Goal: Find specific fact: Find specific fact

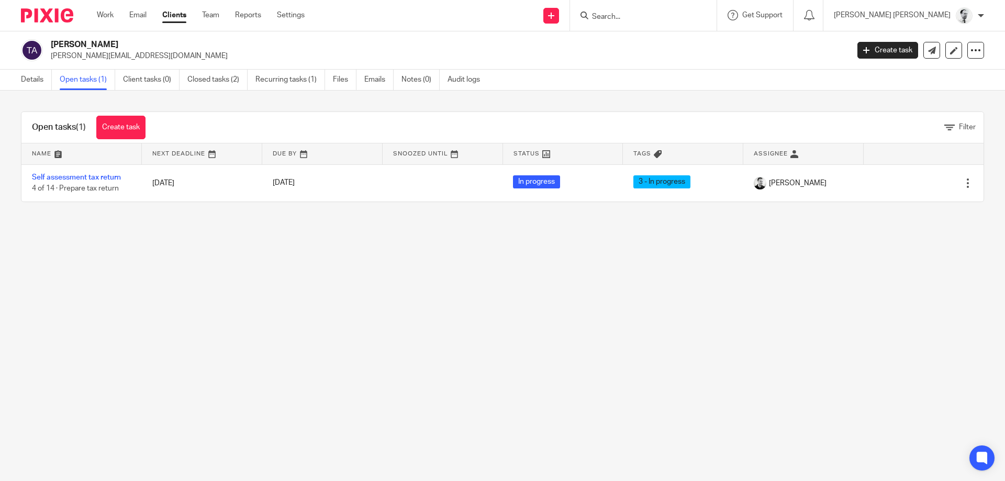
click at [666, 16] on input "Search" at bounding box center [638, 17] width 94 height 9
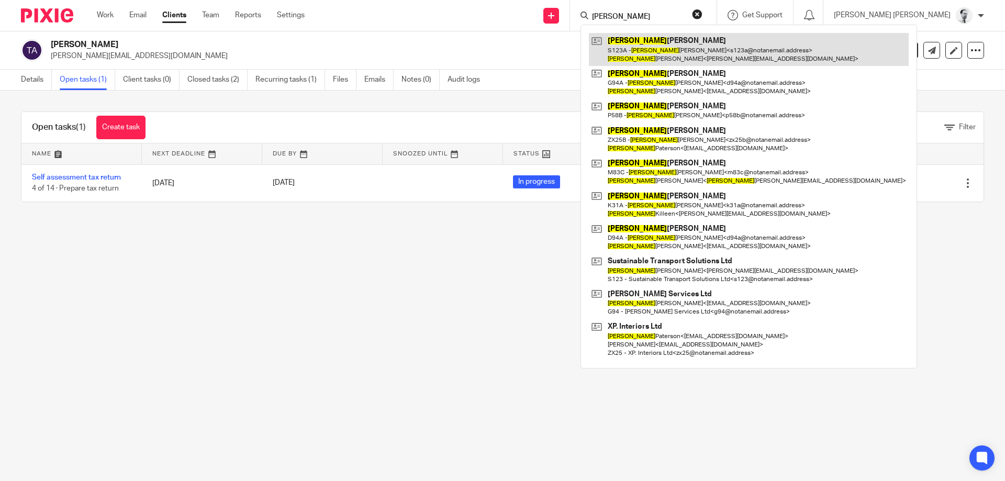
type input "daniel"
click at [735, 48] on link at bounding box center [749, 49] width 320 height 32
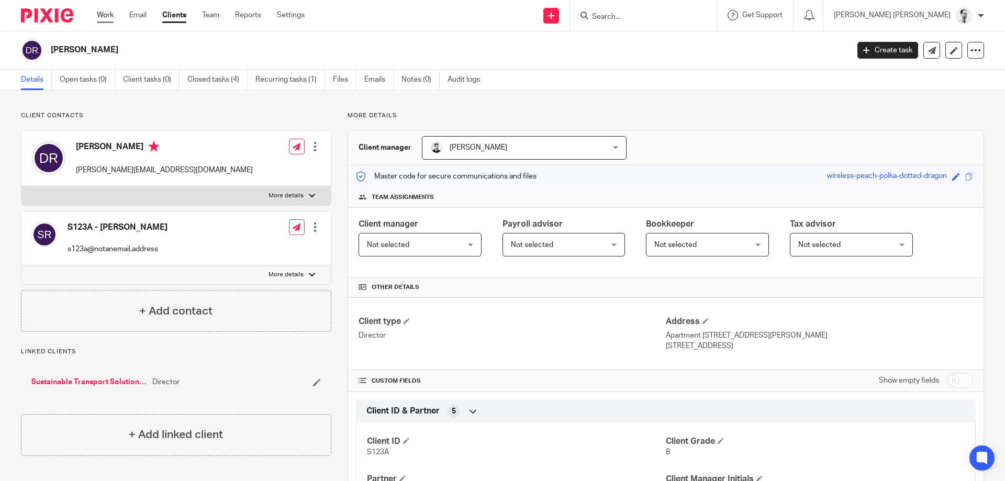
click at [101, 14] on link "Work" at bounding box center [105, 15] width 17 height 10
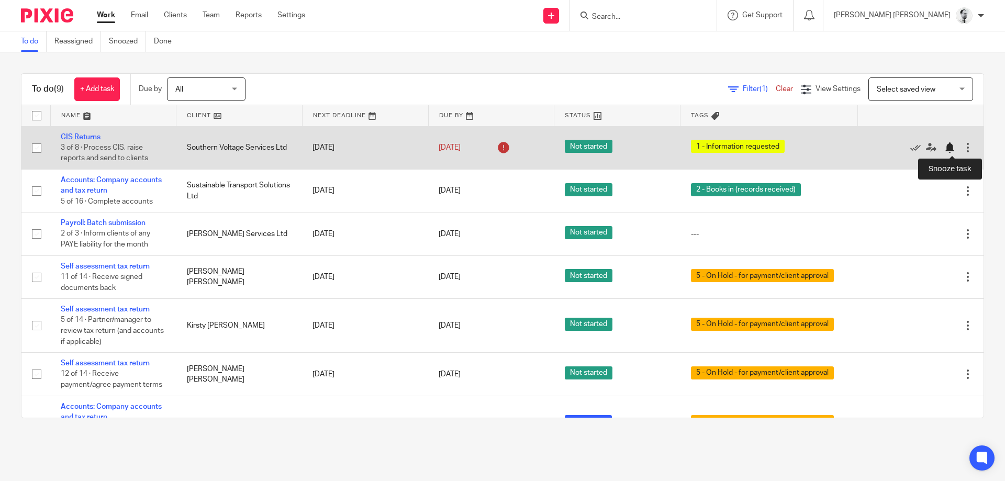
click at [951, 148] on div at bounding box center [949, 147] width 10 height 10
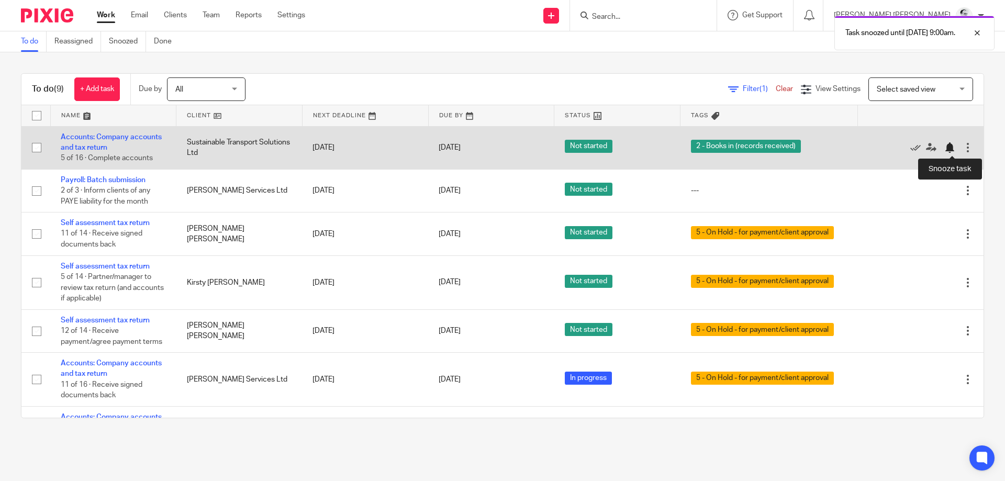
click at [952, 145] on div at bounding box center [949, 147] width 10 height 10
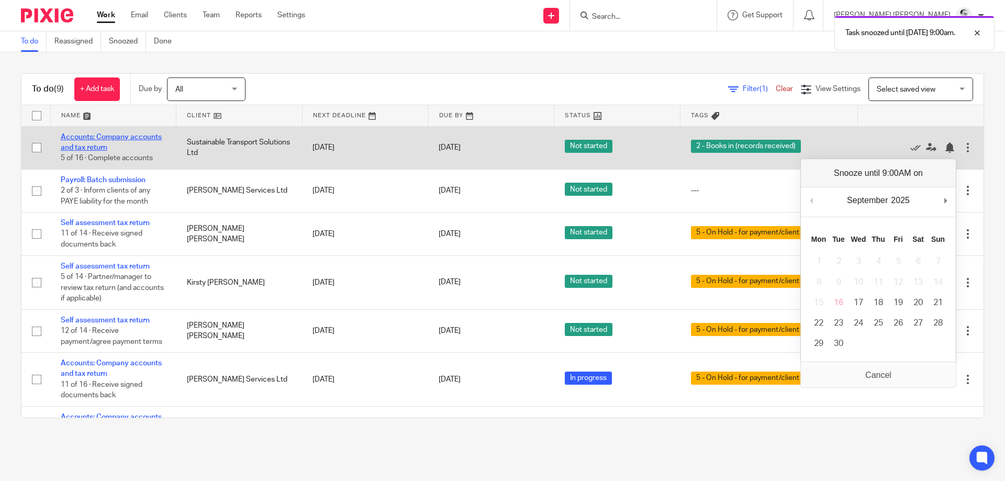
click at [123, 137] on link "Accounts: Company accounts and tax return" at bounding box center [111, 143] width 101 height 18
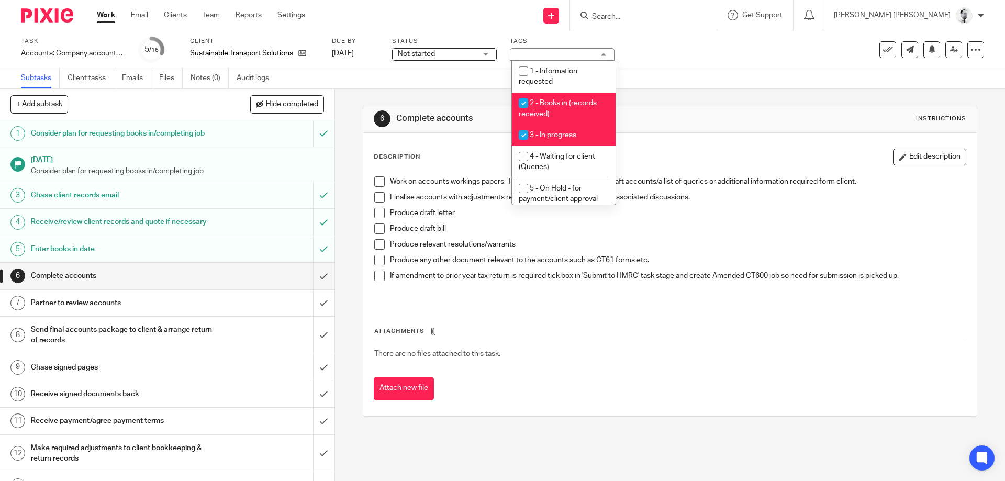
click at [570, 97] on li "2 - Books in (records received)" at bounding box center [564, 109] width 104 height 32
checkbox input "false"
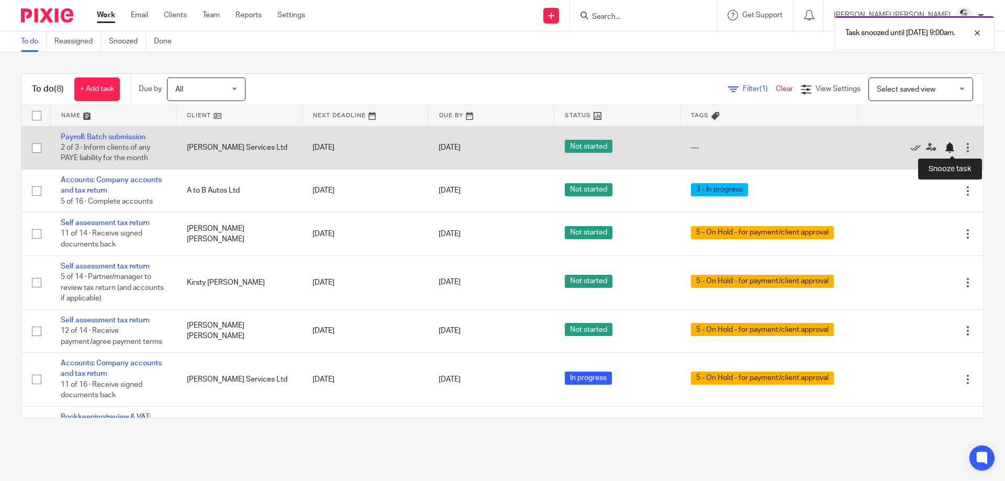
click at [952, 147] on div at bounding box center [949, 147] width 10 height 10
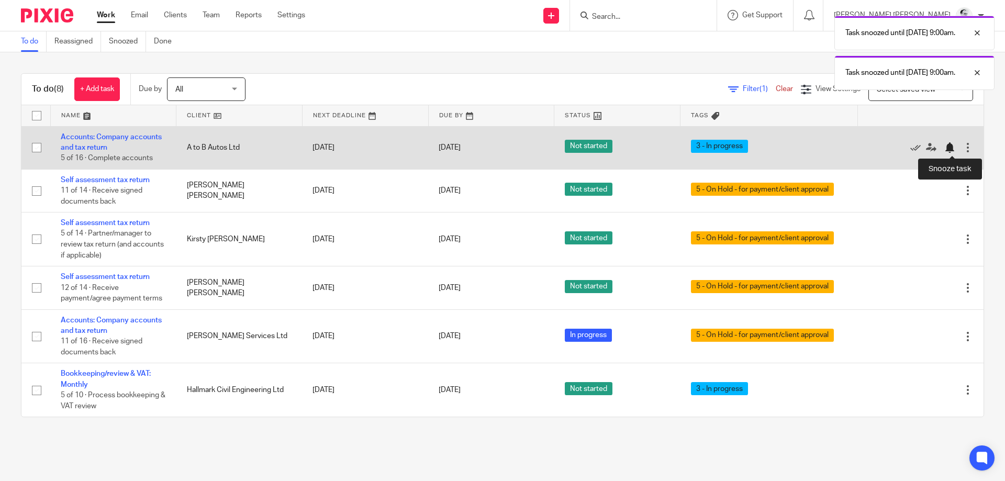
click at [950, 149] on div at bounding box center [949, 147] width 10 height 10
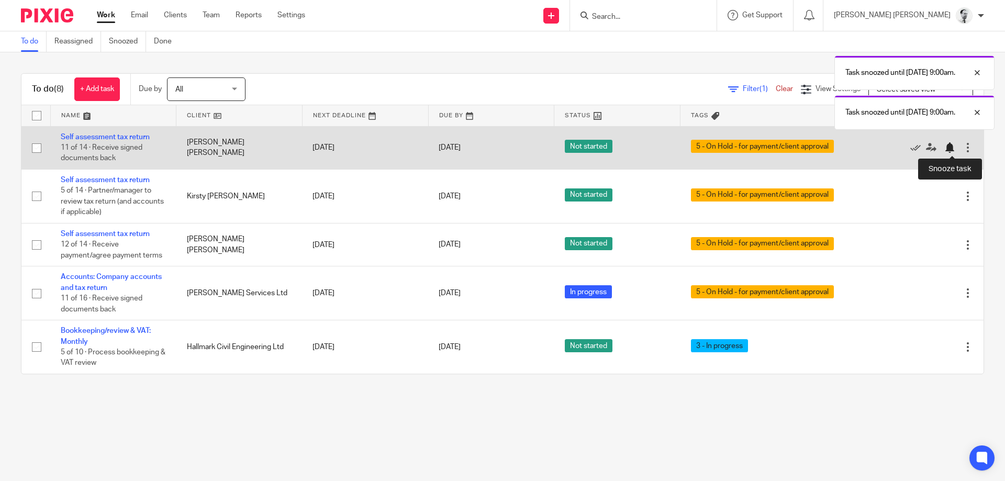
click at [952, 149] on div at bounding box center [949, 147] width 10 height 10
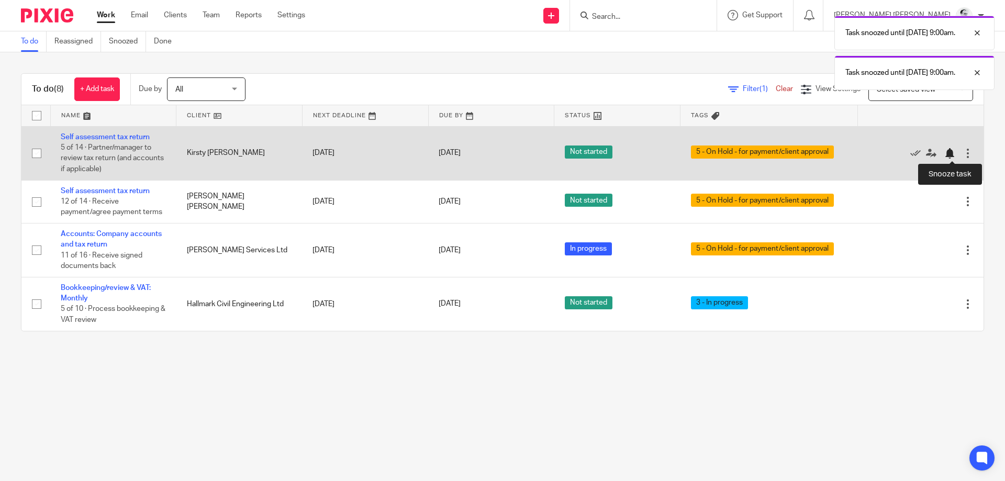
click at [951, 150] on div at bounding box center [949, 153] width 10 height 10
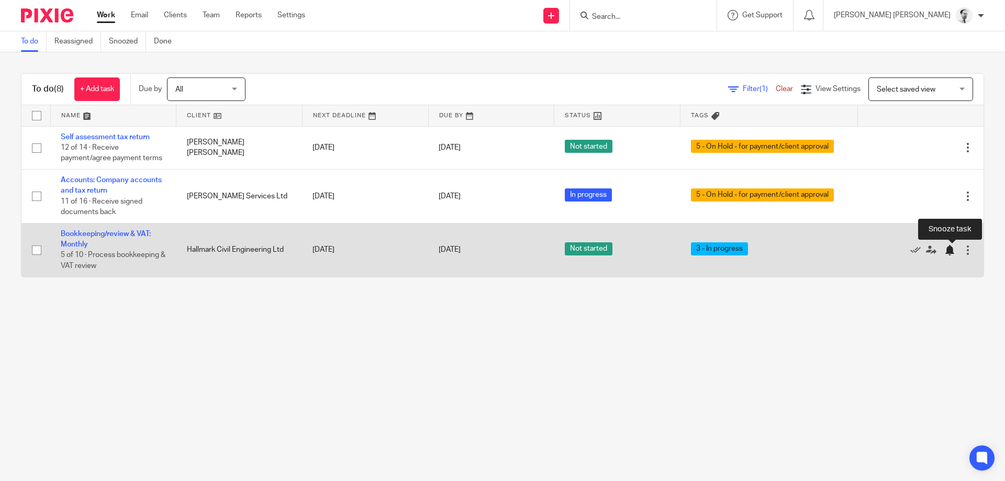
click at [951, 250] on div at bounding box center [949, 250] width 10 height 10
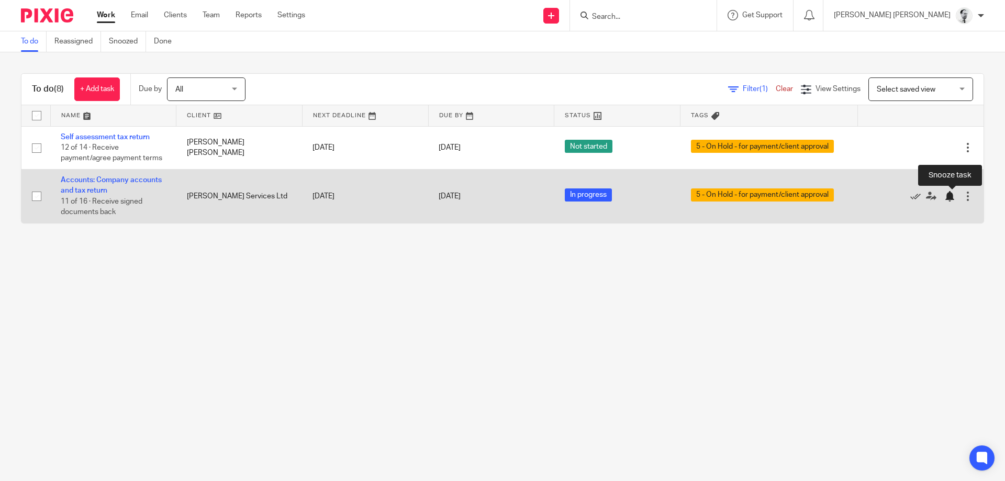
click at [949, 201] on div at bounding box center [949, 196] width 10 height 10
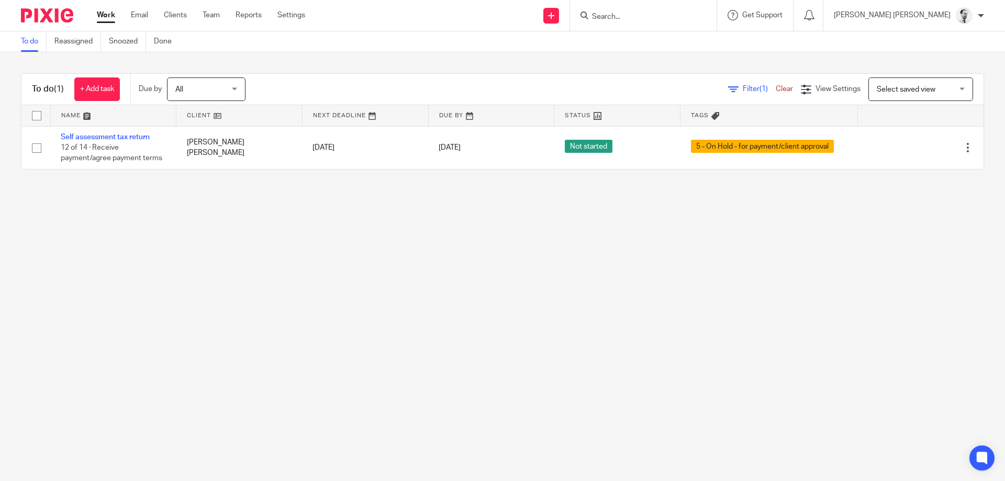
click at [685, 15] on input "Search" at bounding box center [638, 17] width 94 height 9
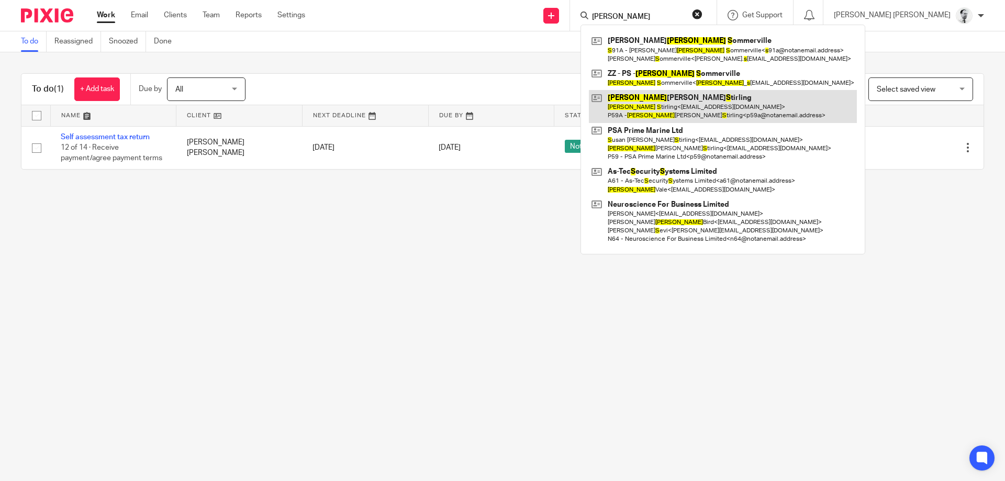
type input "[PERSON_NAME]"
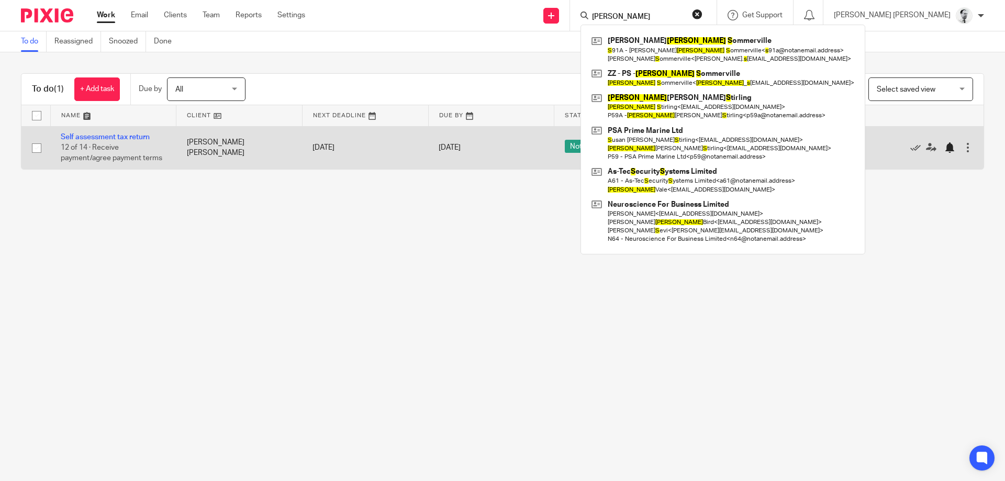
click at [954, 150] on div at bounding box center [949, 147] width 10 height 10
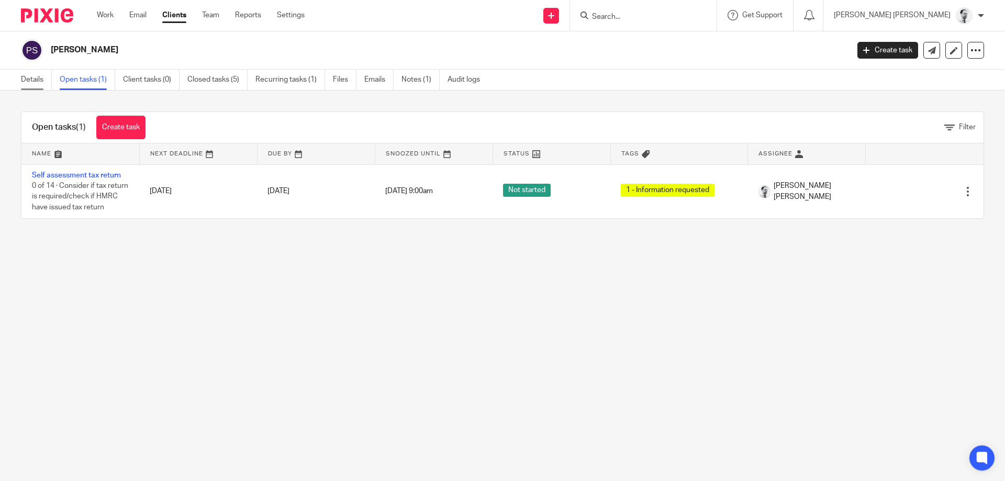
click at [32, 73] on link "Details" at bounding box center [36, 80] width 31 height 20
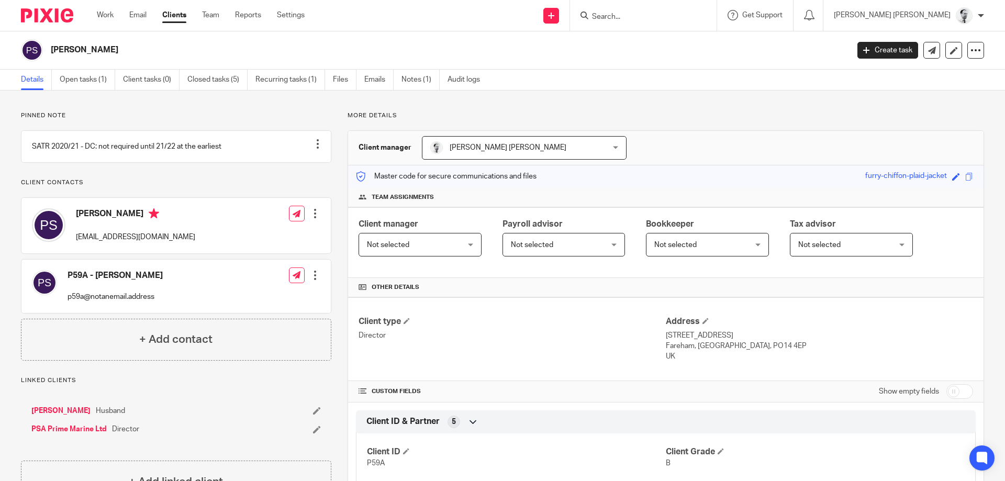
drag, startPoint x: 84, startPoint y: 51, endPoint x: 177, endPoint y: 51, distance: 92.7
click at [177, 51] on div "Peter Graham Stirling" at bounding box center [431, 50] width 821 height 22
drag, startPoint x: 666, startPoint y: 333, endPoint x: 685, endPoint y: 362, distance: 34.0
click at [685, 362] on div "Address 35 Garstons Close, Titchfield Fareham, Hampshire, PO14 4EP UK" at bounding box center [819, 339] width 307 height 46
copy div "35 Garstons Close, Titchfield Fareham, Hampshire, PO14 4EP UK"
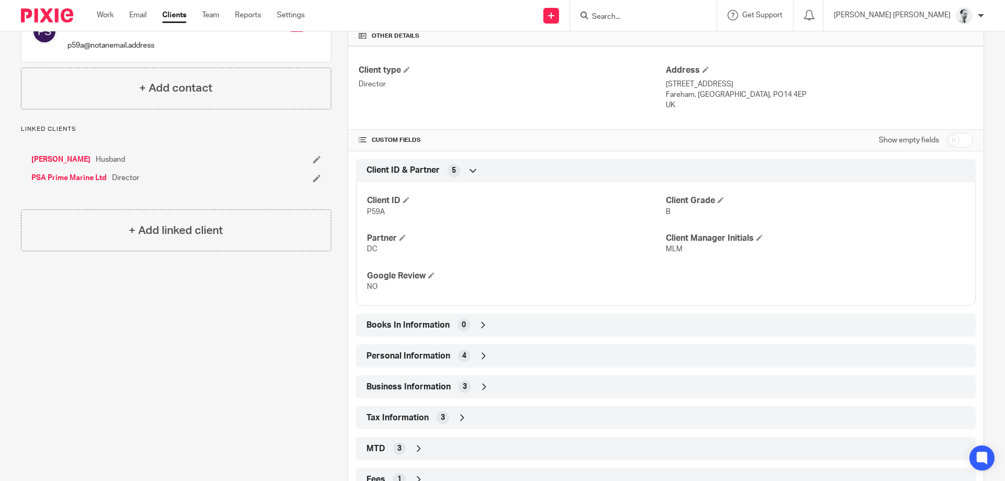
scroll to position [322, 0]
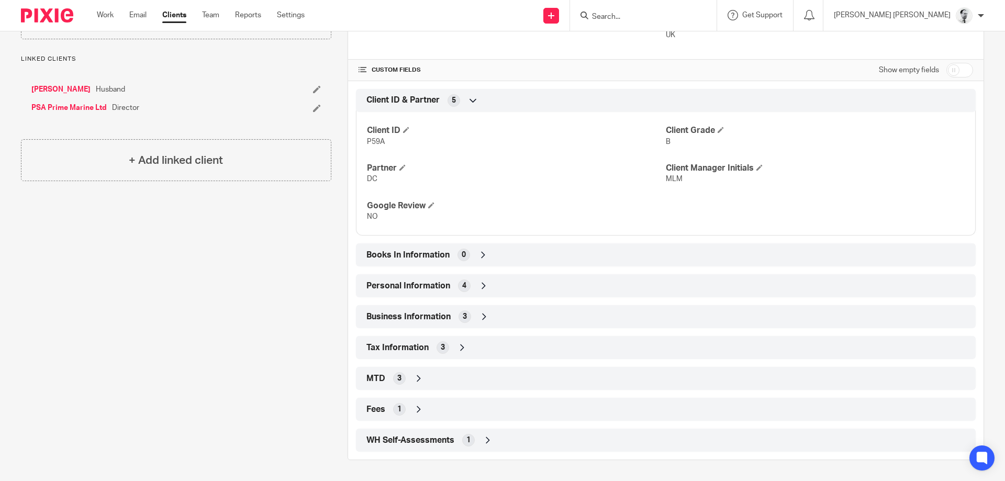
click at [438, 351] on div "3" at bounding box center [443, 347] width 13 height 13
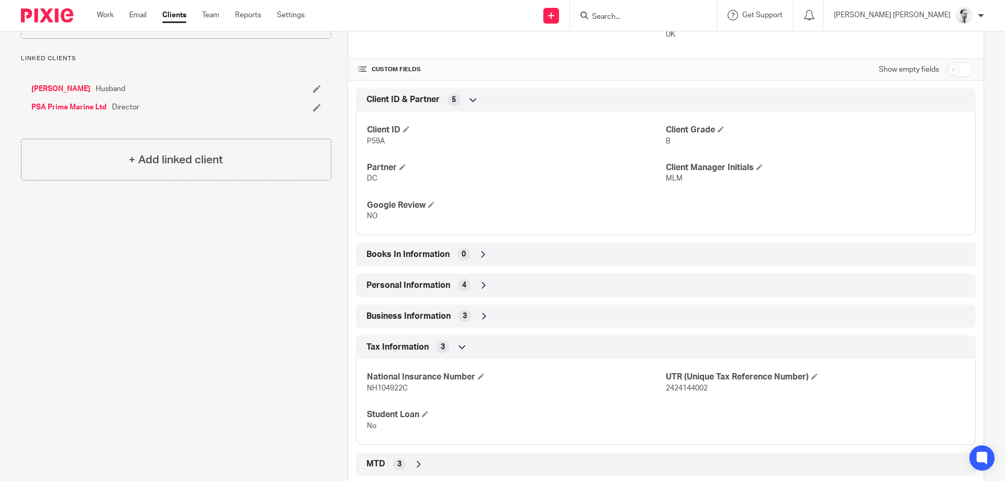
click at [401, 386] on span "NH104922C" at bounding box center [387, 388] width 41 height 7
click at [400, 386] on span "NH104922C" at bounding box center [387, 388] width 41 height 7
copy span "NH104922C"
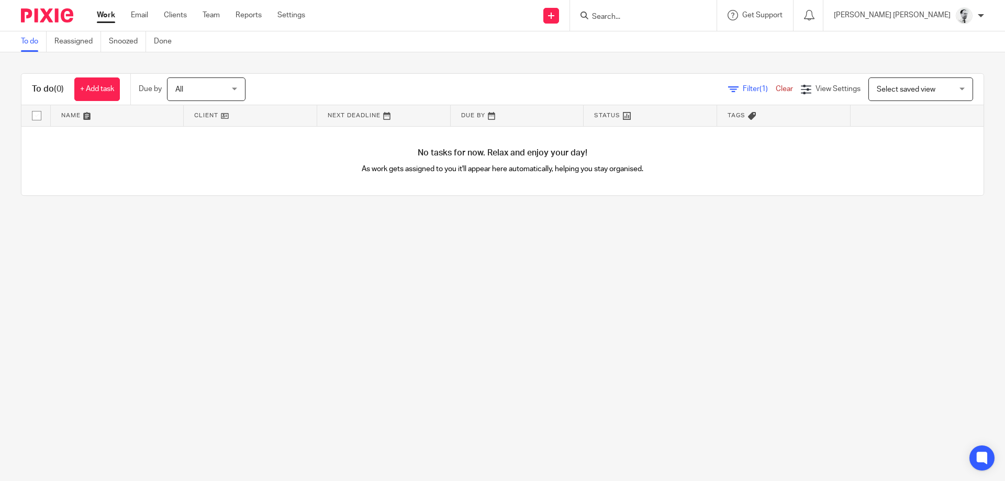
click at [662, 18] on input "Search" at bounding box center [638, 17] width 94 height 9
click at [682, 15] on input "Search" at bounding box center [638, 17] width 94 height 9
click at [706, 8] on div at bounding box center [643, 15] width 147 height 31
click at [685, 16] on input "Search" at bounding box center [638, 17] width 94 height 9
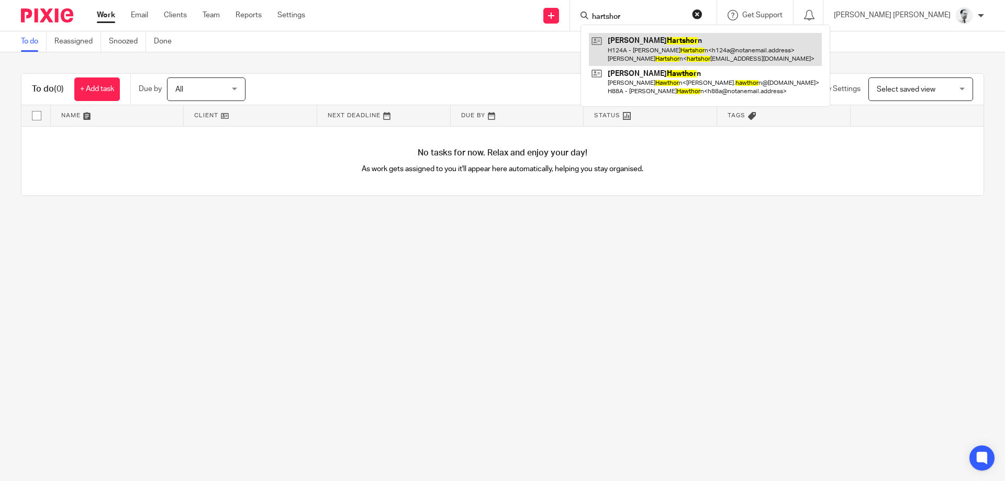
type input "hartshor"
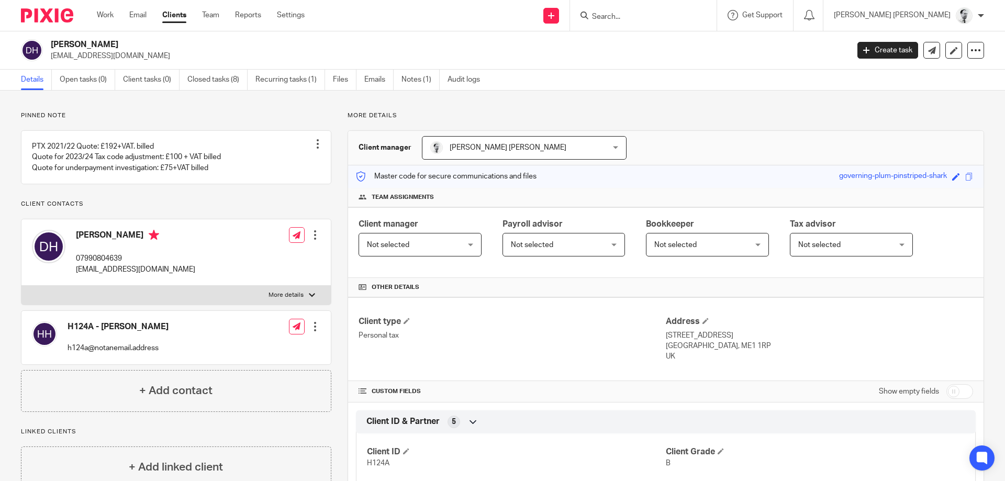
scroll to position [291, 0]
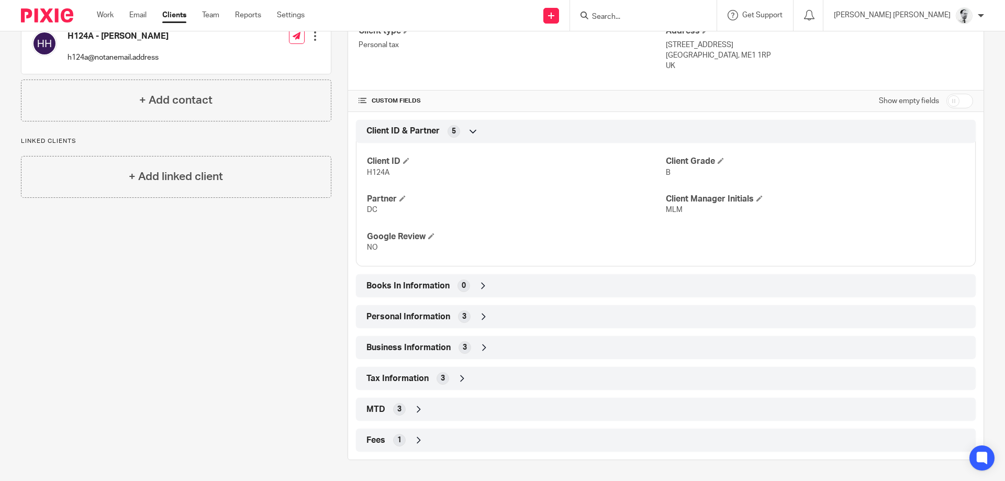
click at [415, 310] on div "Personal Information 3" at bounding box center [666, 317] width 604 height 18
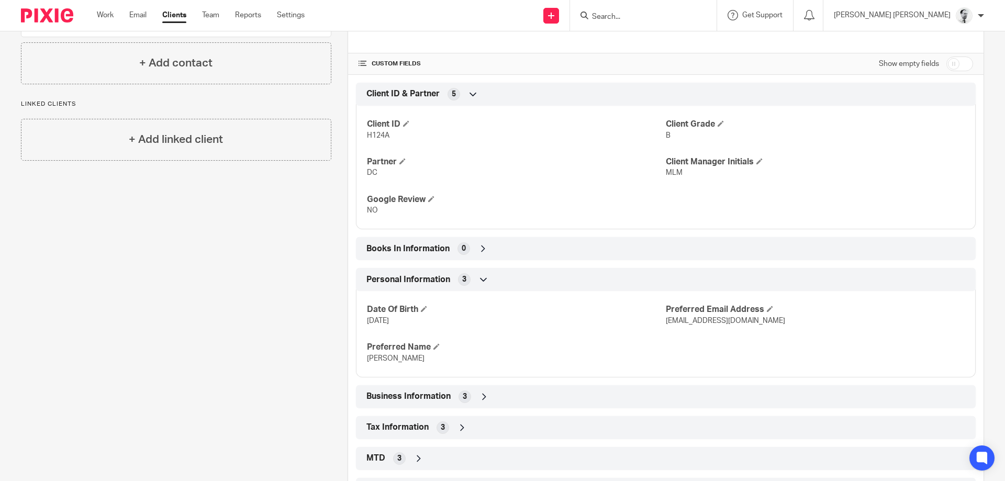
scroll to position [377, 0]
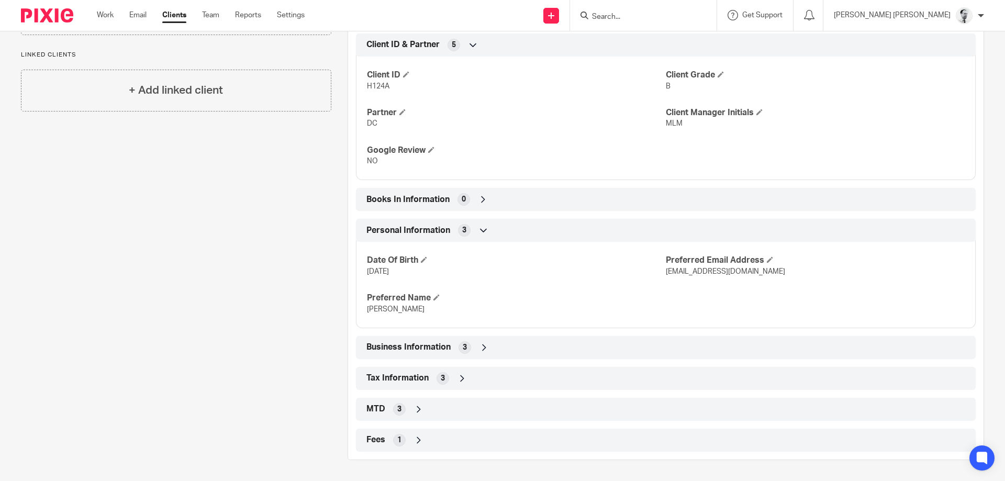
click at [409, 379] on span "Tax Information" at bounding box center [397, 378] width 62 height 11
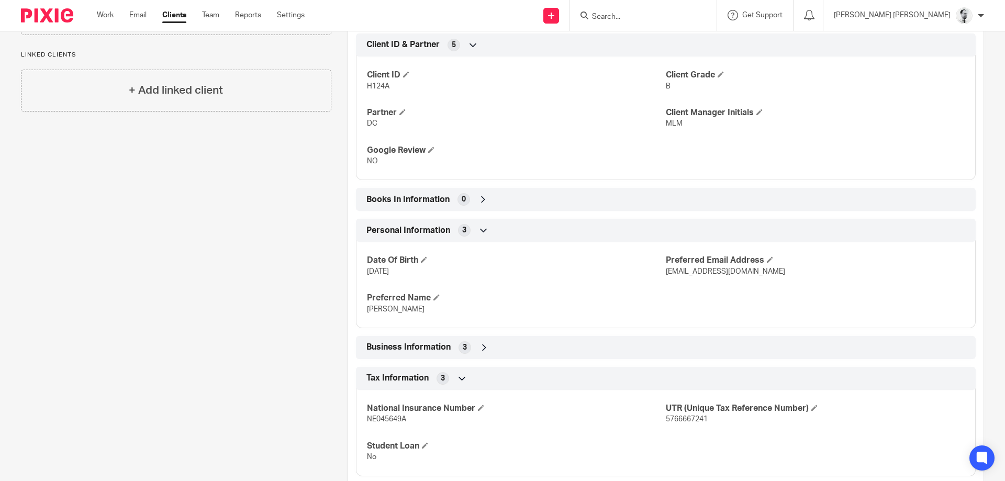
click at [394, 421] on span "NE045649A" at bounding box center [386, 419] width 39 height 7
copy span "NE045649A"
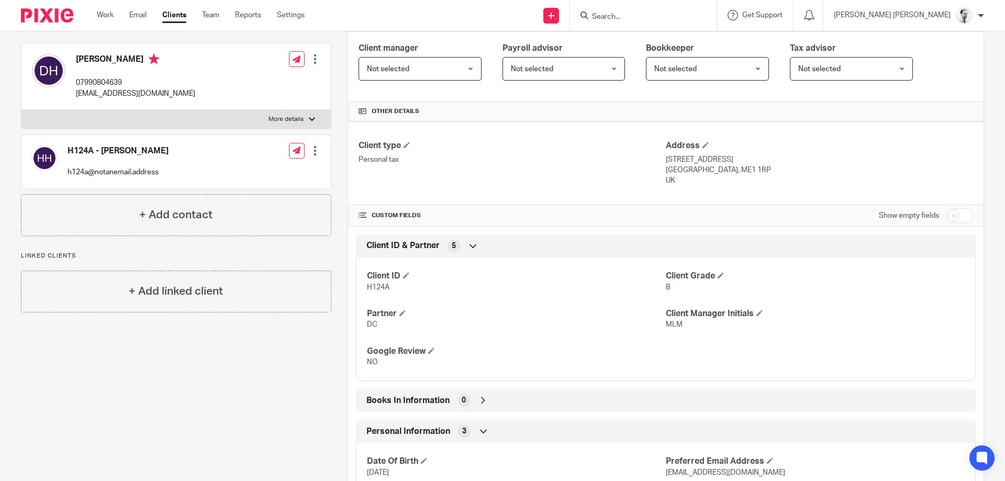
scroll to position [25, 0]
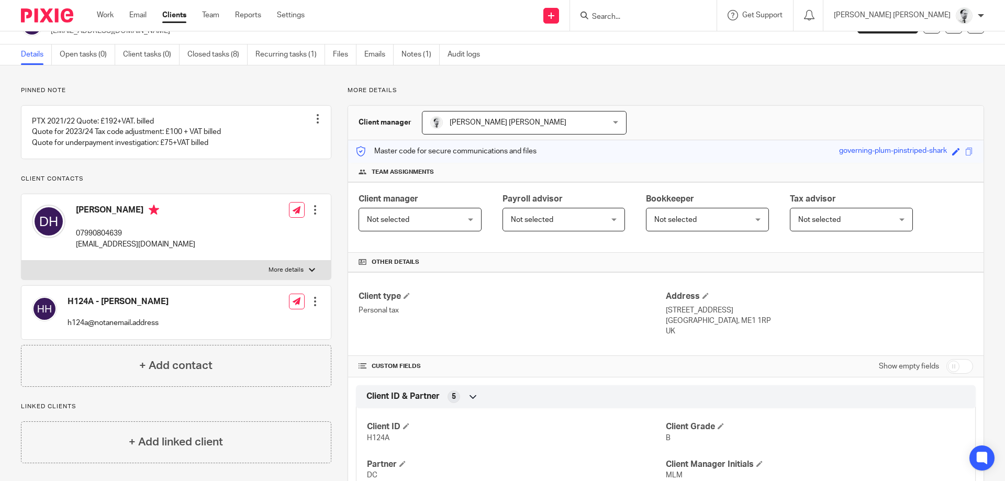
click at [667, 312] on p "[STREET_ADDRESS]" at bounding box center [819, 310] width 307 height 10
drag, startPoint x: 80, startPoint y: 220, endPoint x: 134, endPoint y: 224, distance: 54.5
click at [134, 218] on h4 "[PERSON_NAME]" at bounding box center [135, 211] width 119 height 13
click at [135, 218] on h4 "[PERSON_NAME]" at bounding box center [135, 211] width 119 height 13
drag, startPoint x: 141, startPoint y: 222, endPoint x: 75, endPoint y: 220, distance: 65.5
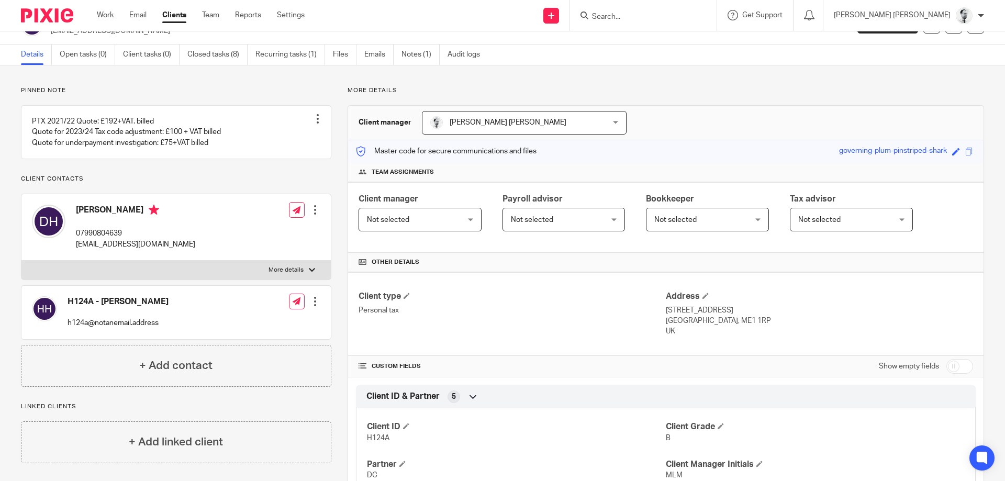
click at [75, 220] on div "[PERSON_NAME] 07990804639 [EMAIL_ADDRESS][DOMAIN_NAME]" at bounding box center [113, 226] width 163 height 55
copy h4 "[PERSON_NAME]"
drag, startPoint x: 669, startPoint y: 310, endPoint x: 680, endPoint y: 335, distance: 27.2
click at [680, 335] on div "Address [STREET_ADDRESS] [GEOGRAPHIC_DATA], ME1 1RP [GEOGRAPHIC_DATA]" at bounding box center [819, 314] width 307 height 46
click at [680, 335] on p "UK" at bounding box center [819, 331] width 307 height 10
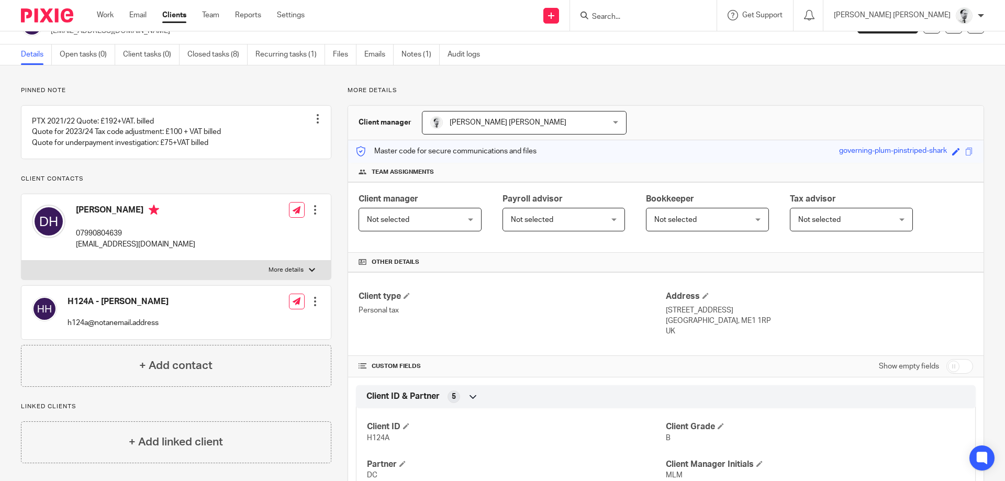
drag, startPoint x: 673, startPoint y: 332, endPoint x: 665, endPoint y: 309, distance: 24.2
click at [665, 309] on div "Client type Personal tax Address [STREET_ADDRESS] [GEOGRAPHIC_DATA], ME1 1RP [G…" at bounding box center [666, 314] width 636 height 84
copy div "Address [STREET_ADDRESS]"
click at [713, 324] on p "[GEOGRAPHIC_DATA], ME1 1RP" at bounding box center [819, 321] width 307 height 10
drag, startPoint x: 679, startPoint y: 333, endPoint x: 666, endPoint y: 310, distance: 25.5
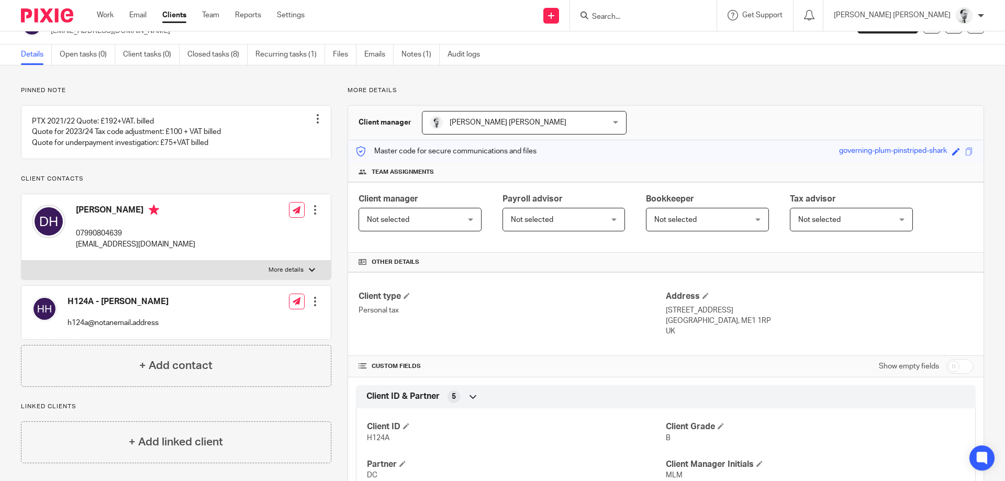
click at [666, 310] on div "Address Flat 22, Headland House, 12 Blue Boar Lane Rochester, ME1 1RP UK" at bounding box center [819, 314] width 307 height 46
copy div "Flat 22, Headland House, 12 Blue Boar Lane Rochester, ME1 1RP UK"
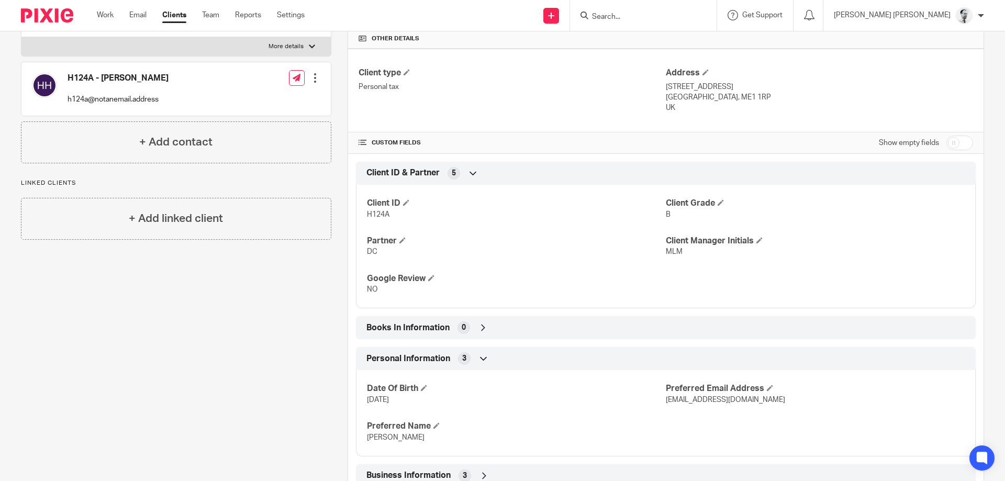
scroll to position [276, 0]
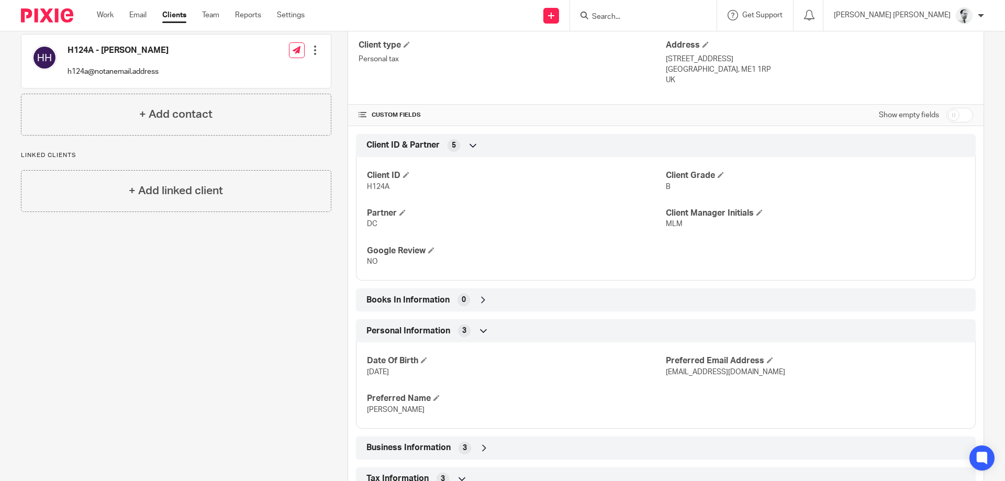
click at [109, 22] on div "Work Email Clients Team Reports Settings Work Email Clients Team Reports Settin…" at bounding box center [203, 15] width 234 height 31
click at [105, 18] on link "Work" at bounding box center [105, 15] width 17 height 10
